Goal: Task Accomplishment & Management: Manage account settings

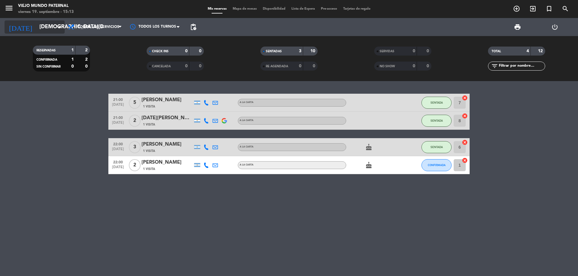
click at [59, 28] on icon "arrow_drop_down" at bounding box center [59, 26] width 7 height 7
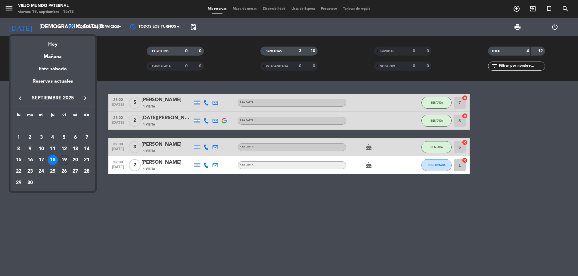
click at [65, 158] on div "19" at bounding box center [64, 160] width 10 height 10
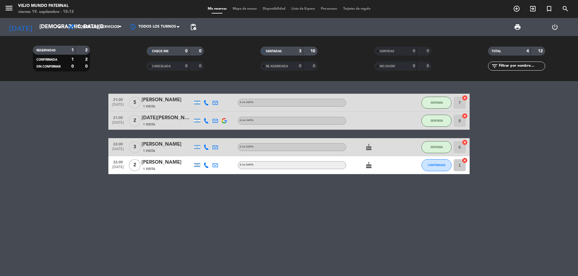
type input "[DATE]"
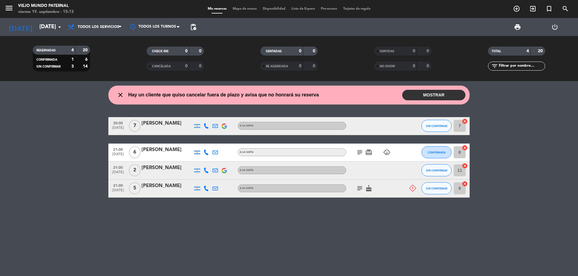
click at [435, 93] on button "MOSTRAR" at bounding box center [433, 95] width 63 height 11
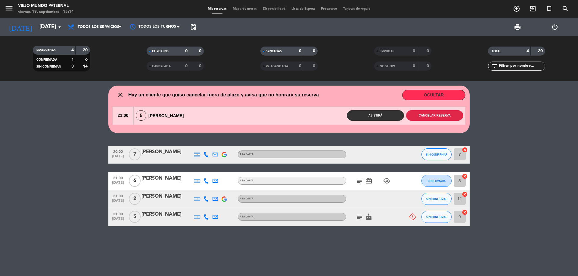
click at [447, 114] on button "Cancelar reserva" at bounding box center [434, 115] width 57 height 11
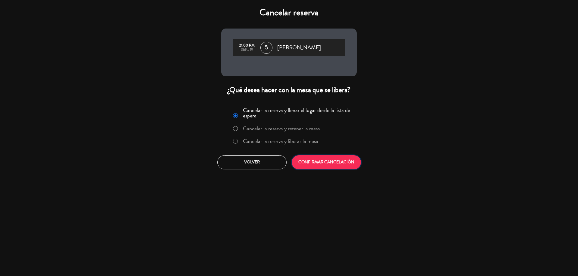
click at [324, 162] on button "CONFIRMAR CANCELACIÓN" at bounding box center [326, 163] width 69 height 14
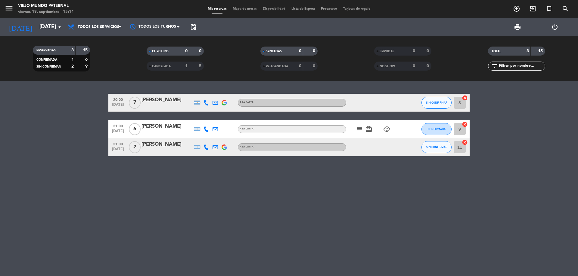
click at [359, 130] on icon "subject" at bounding box center [359, 129] width 7 height 7
click at [527, 119] on bookings-row "20:00 [DATE] 7 [PERSON_NAME] A LA CARTA SIN CONFIRMAR 8 cancel 21:00 [DATE] 6 […" at bounding box center [289, 125] width 578 height 63
